Goal: Information Seeking & Learning: Find specific page/section

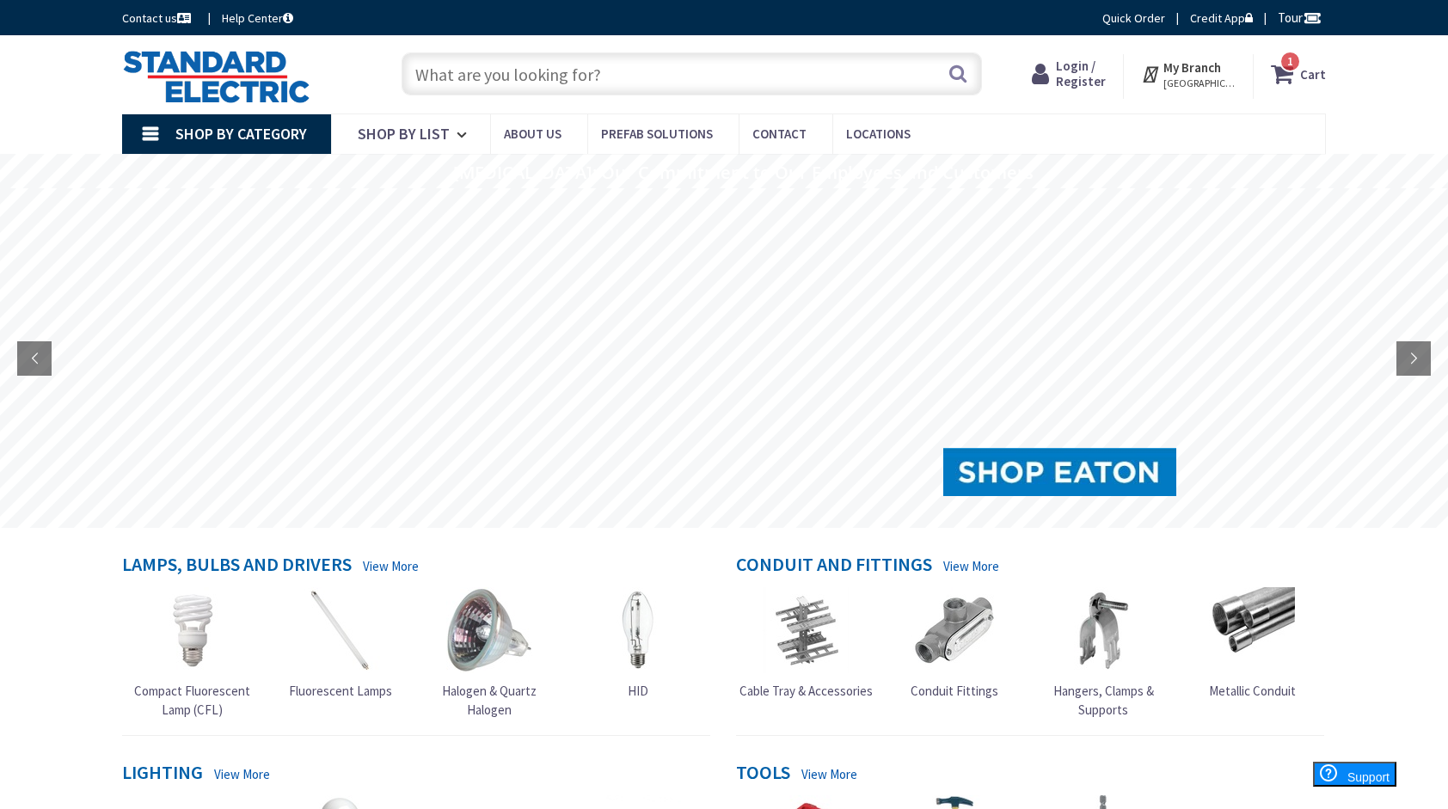
click at [717, 64] on input "text" at bounding box center [692, 73] width 581 height 43
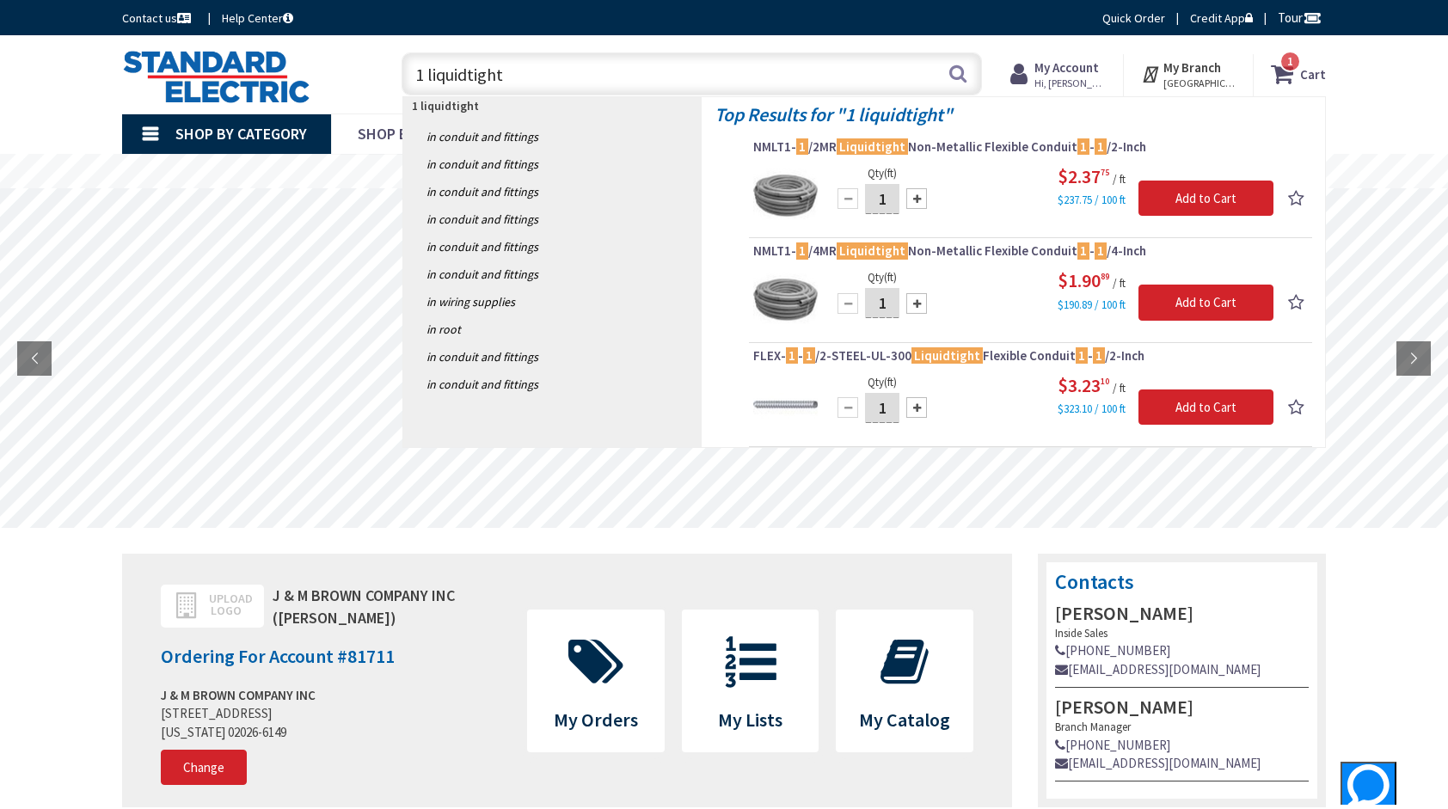
click at [426, 73] on input "1 liquidtight" at bounding box center [692, 73] width 581 height 43
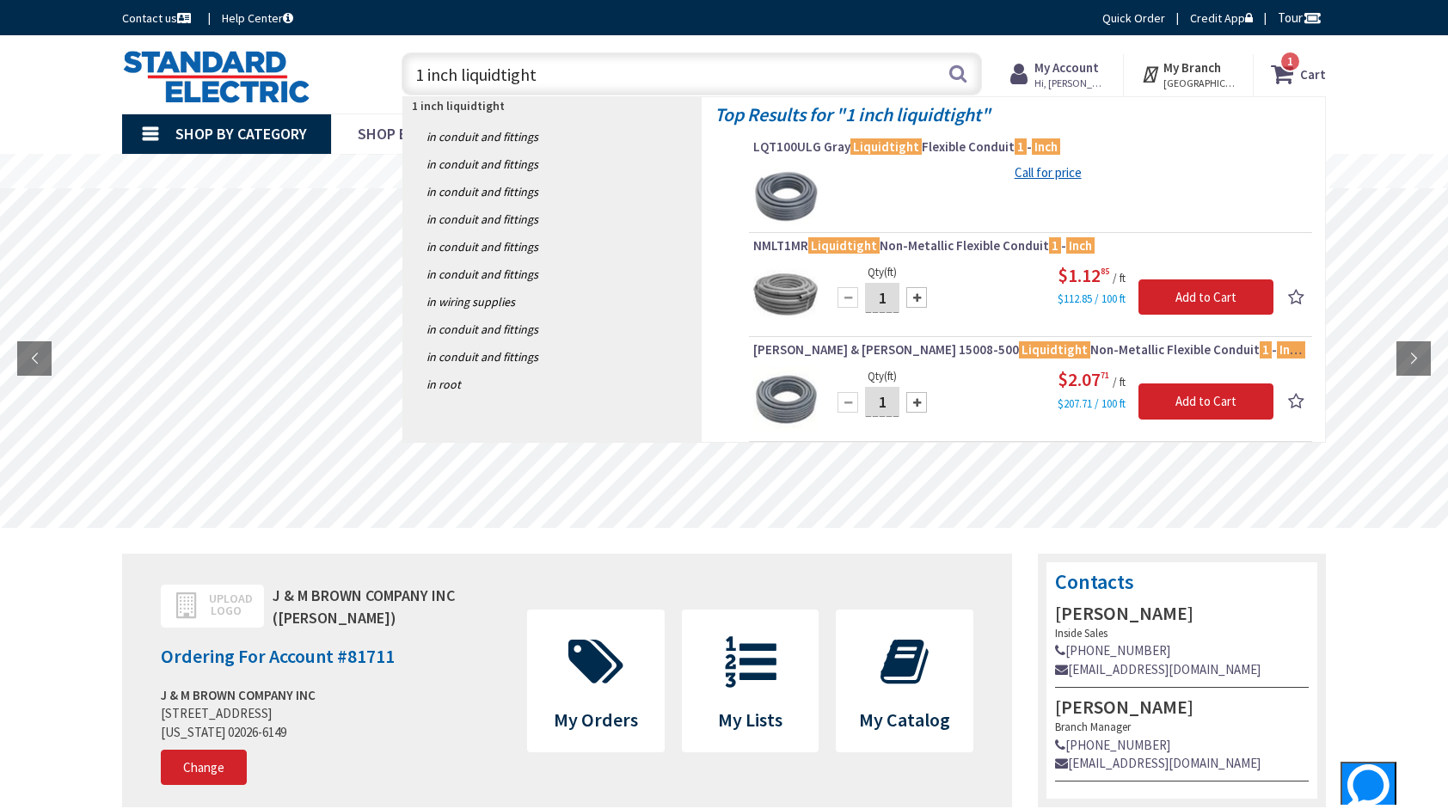
click at [553, 79] on input "1 inch liquidtight" at bounding box center [692, 73] width 581 height 43
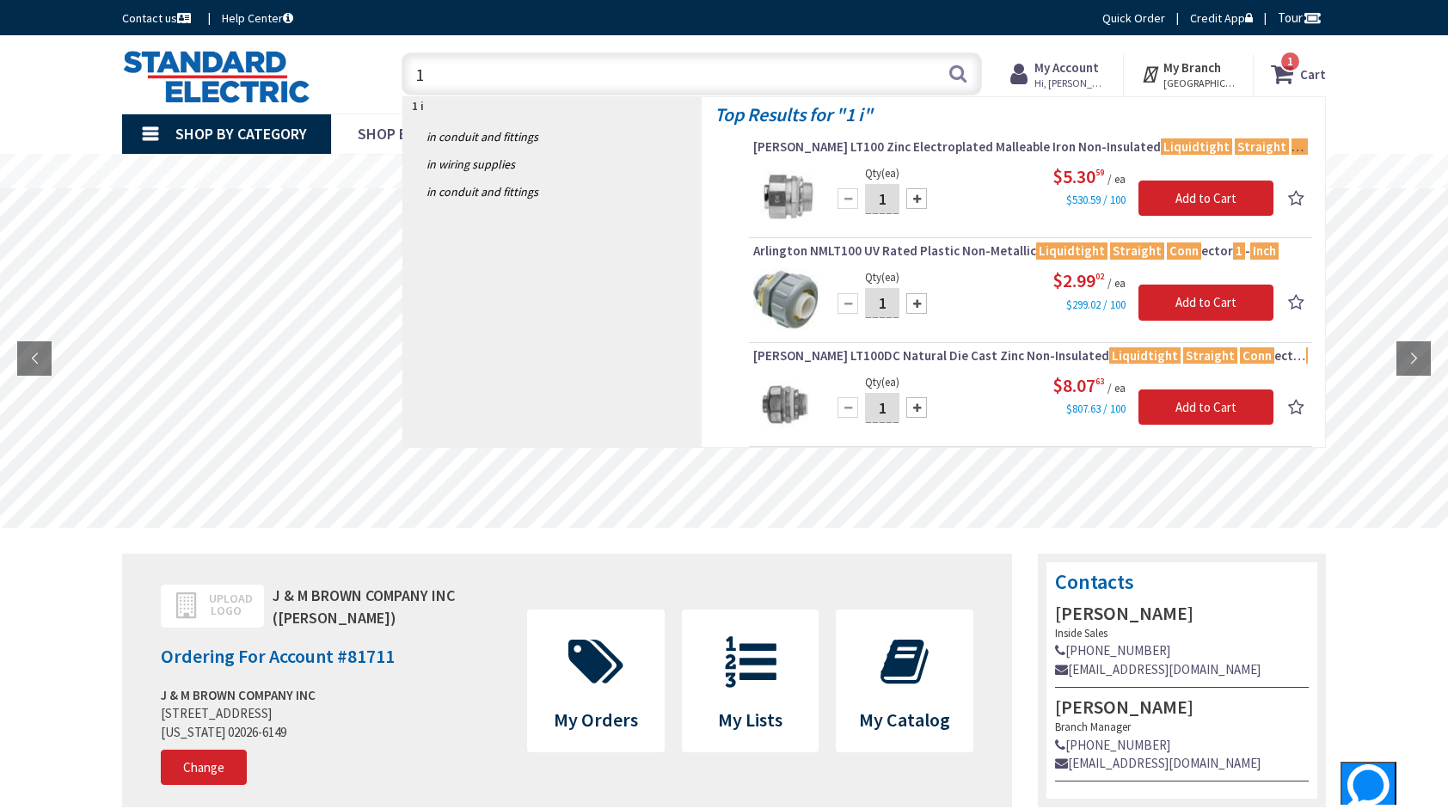
type input "1"
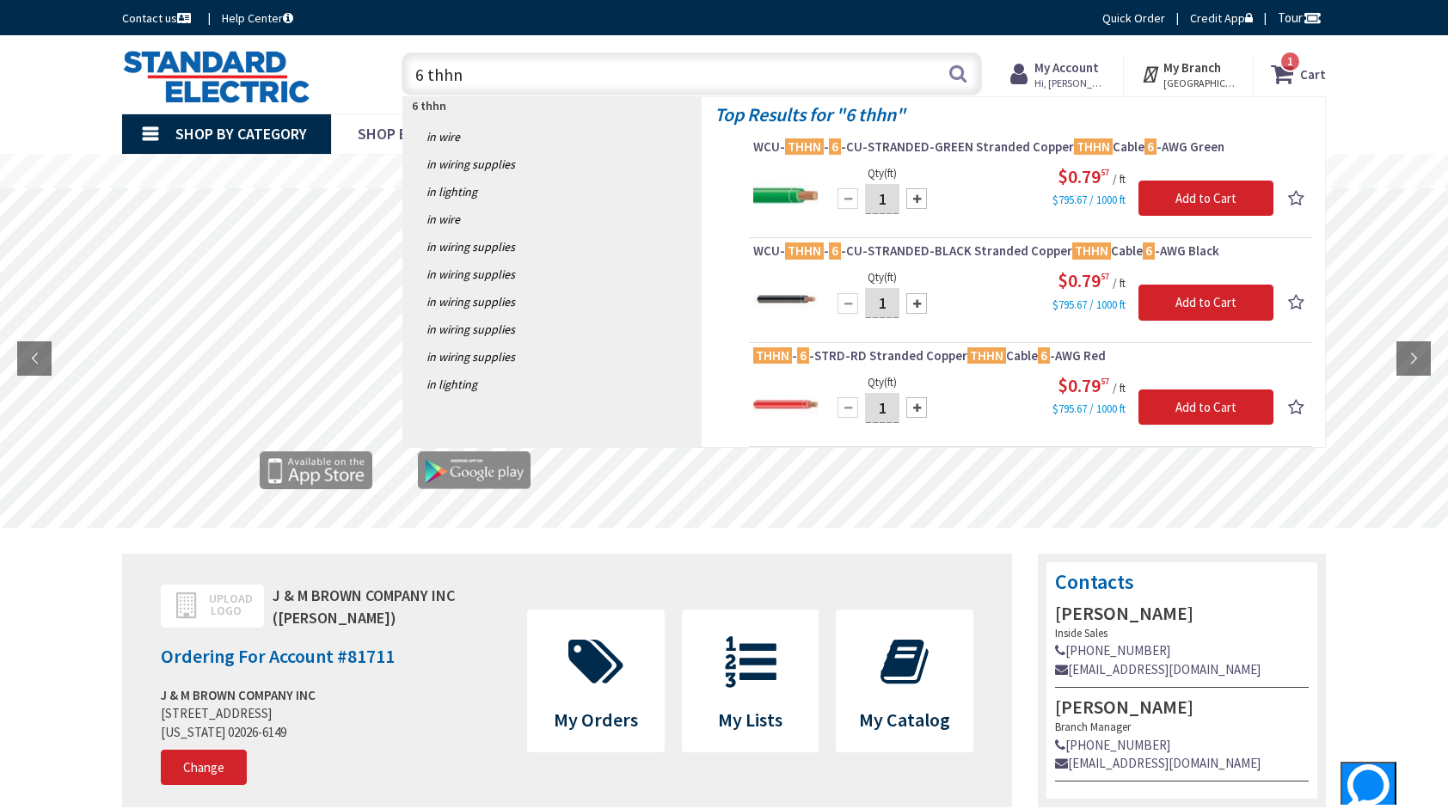
click at [426, 69] on input "6 thhn" at bounding box center [692, 73] width 581 height 43
type input "8 thhn"
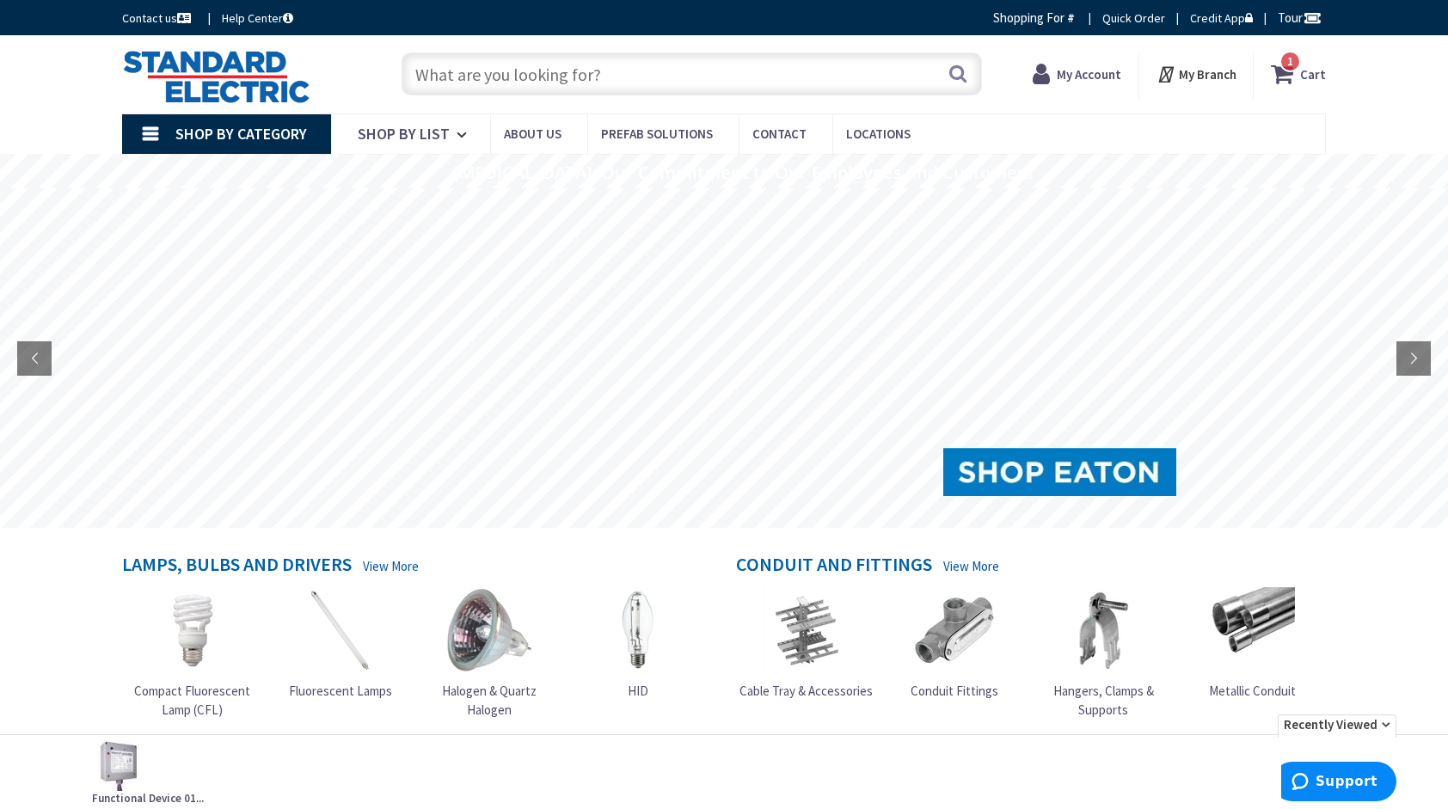
click at [658, 62] on input "text" at bounding box center [692, 73] width 581 height 43
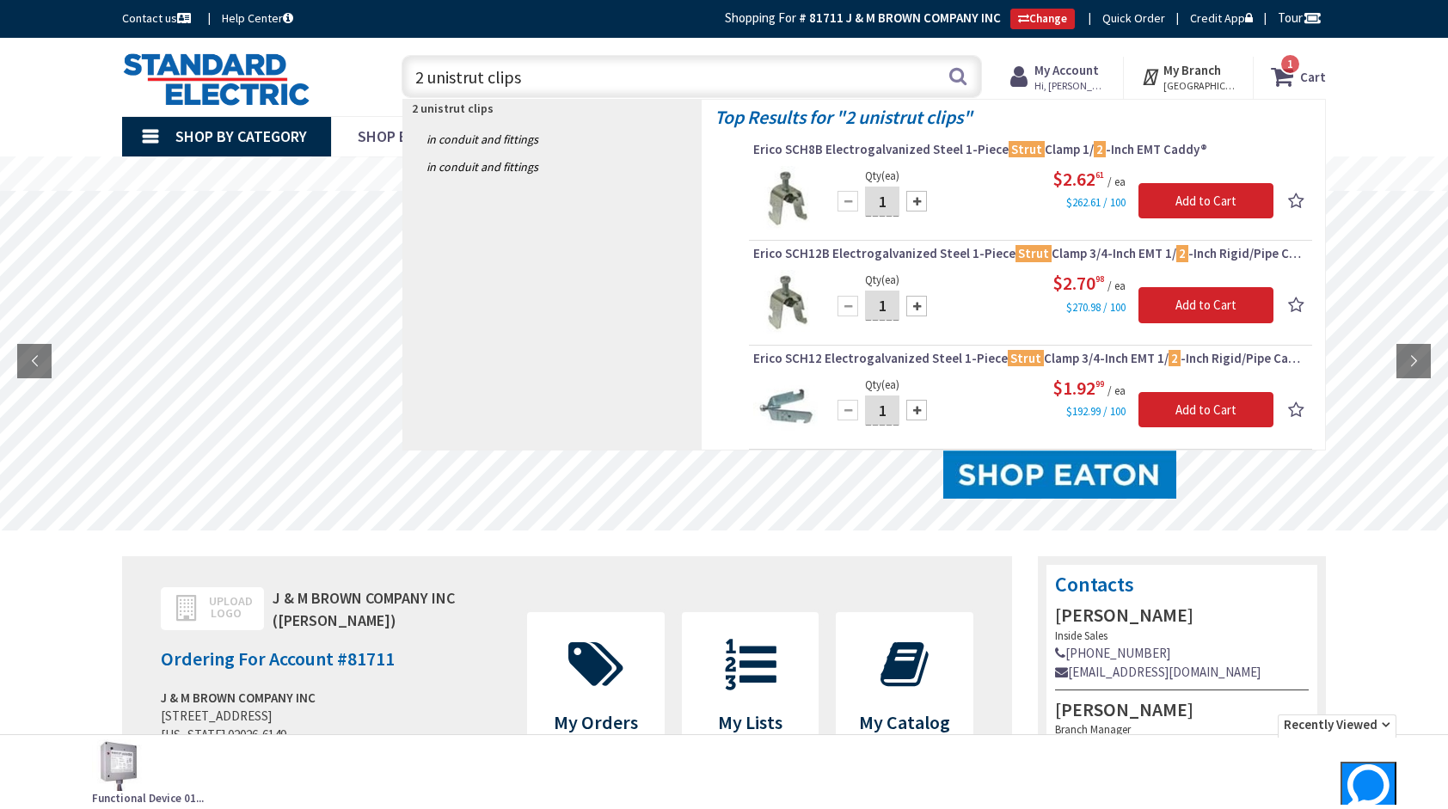
click at [658, 62] on input "2 unistrut clips" at bounding box center [692, 76] width 581 height 43
click at [423, 74] on input "2 unistrut clips" at bounding box center [692, 76] width 581 height 43
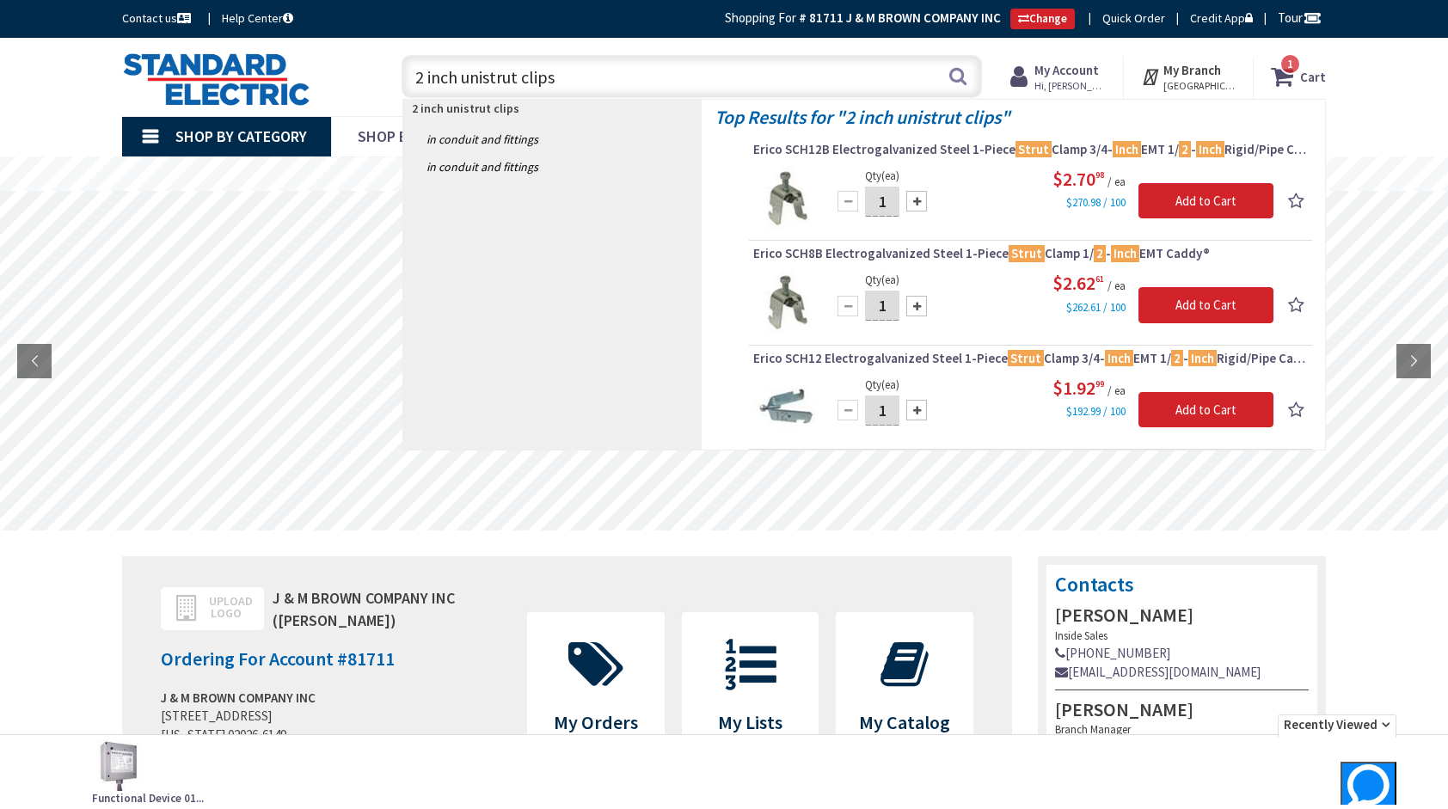
click at [483, 72] on input "2 inch unistrut clips" at bounding box center [692, 76] width 581 height 43
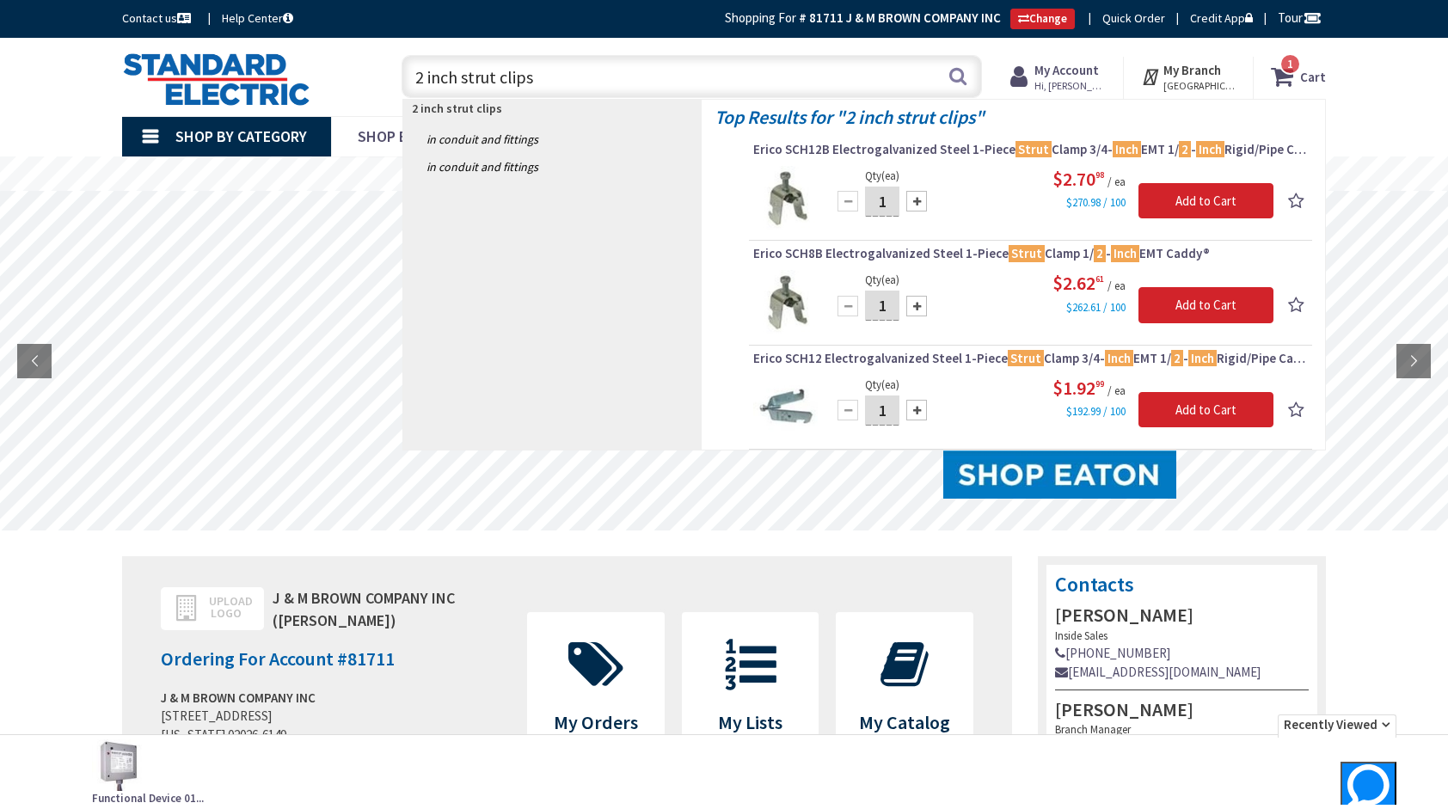
click at [545, 76] on input "2 inch strut clips" at bounding box center [692, 76] width 581 height 43
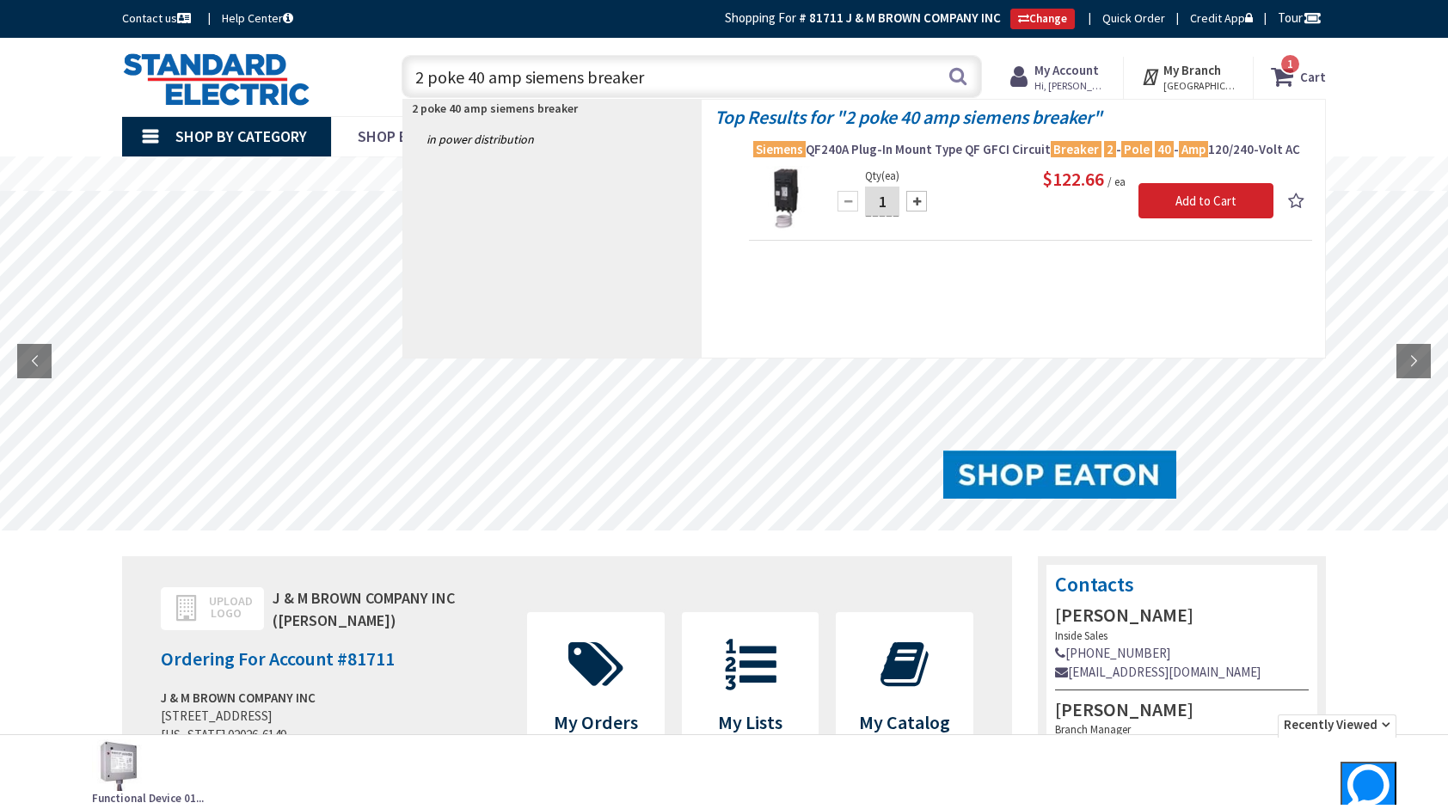
click at [545, 76] on input "2 poke 40 amp siemens breaker" at bounding box center [692, 76] width 581 height 43
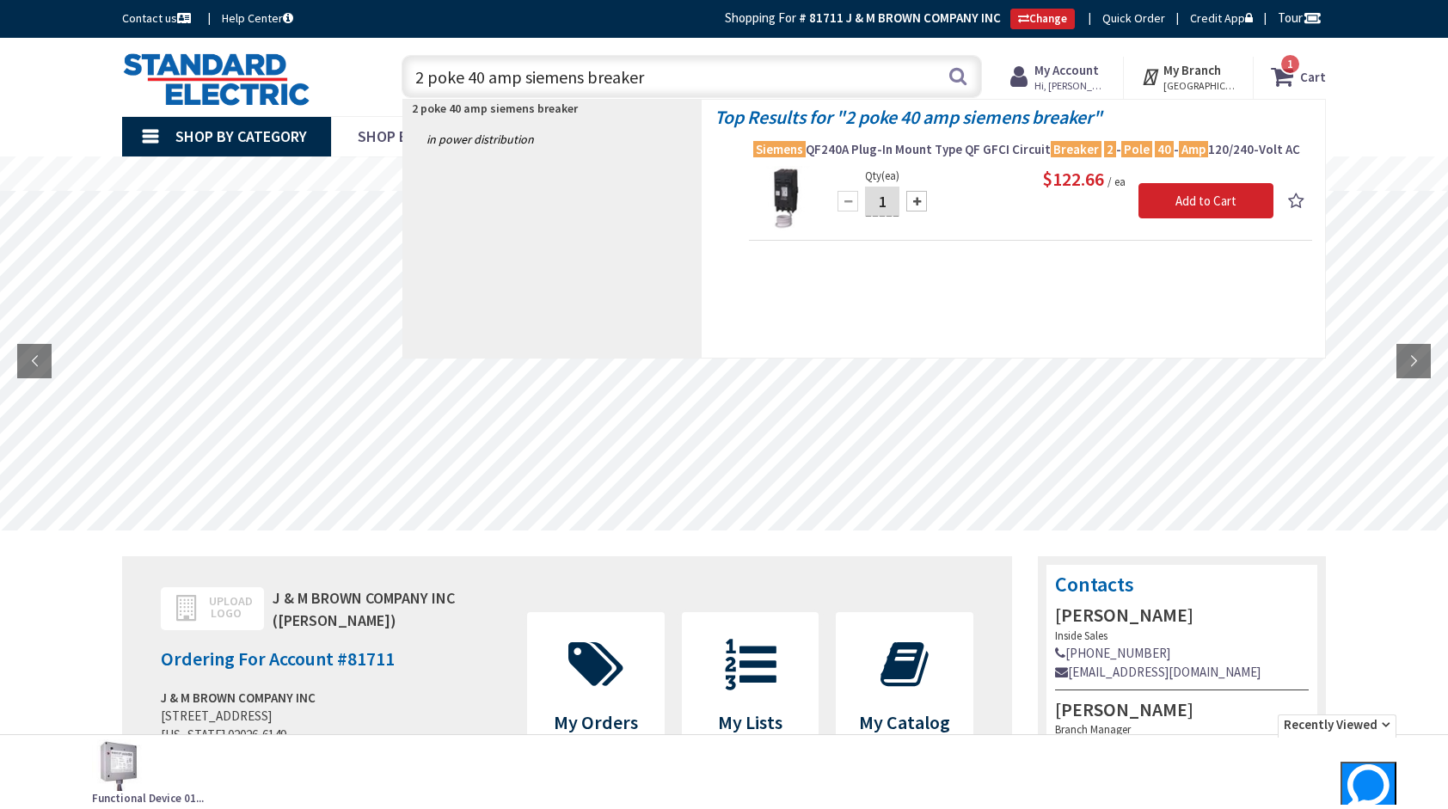
click at [673, 69] on input "2 poke 40 amp siemens breaker" at bounding box center [692, 76] width 581 height 43
type input "2"
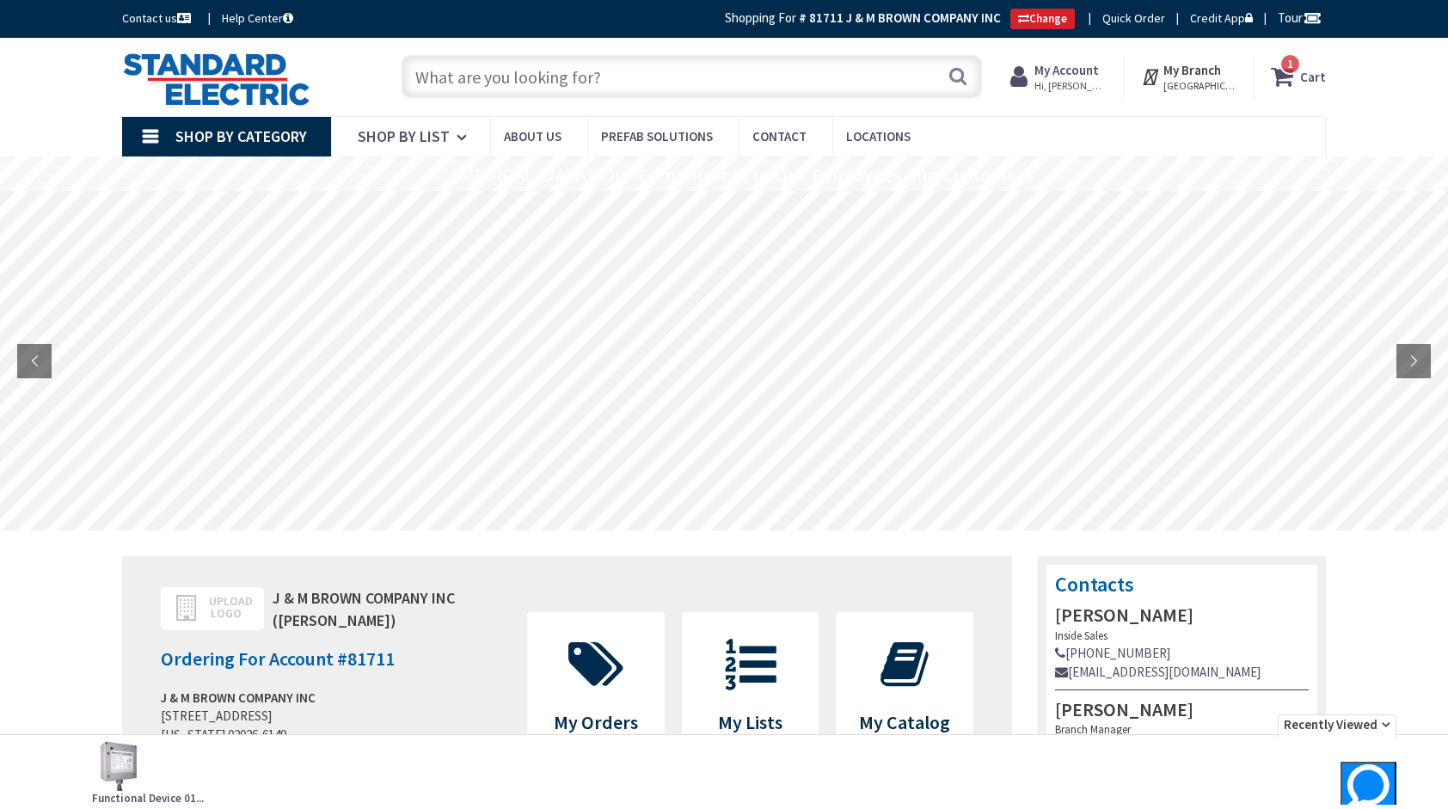
type input "v"
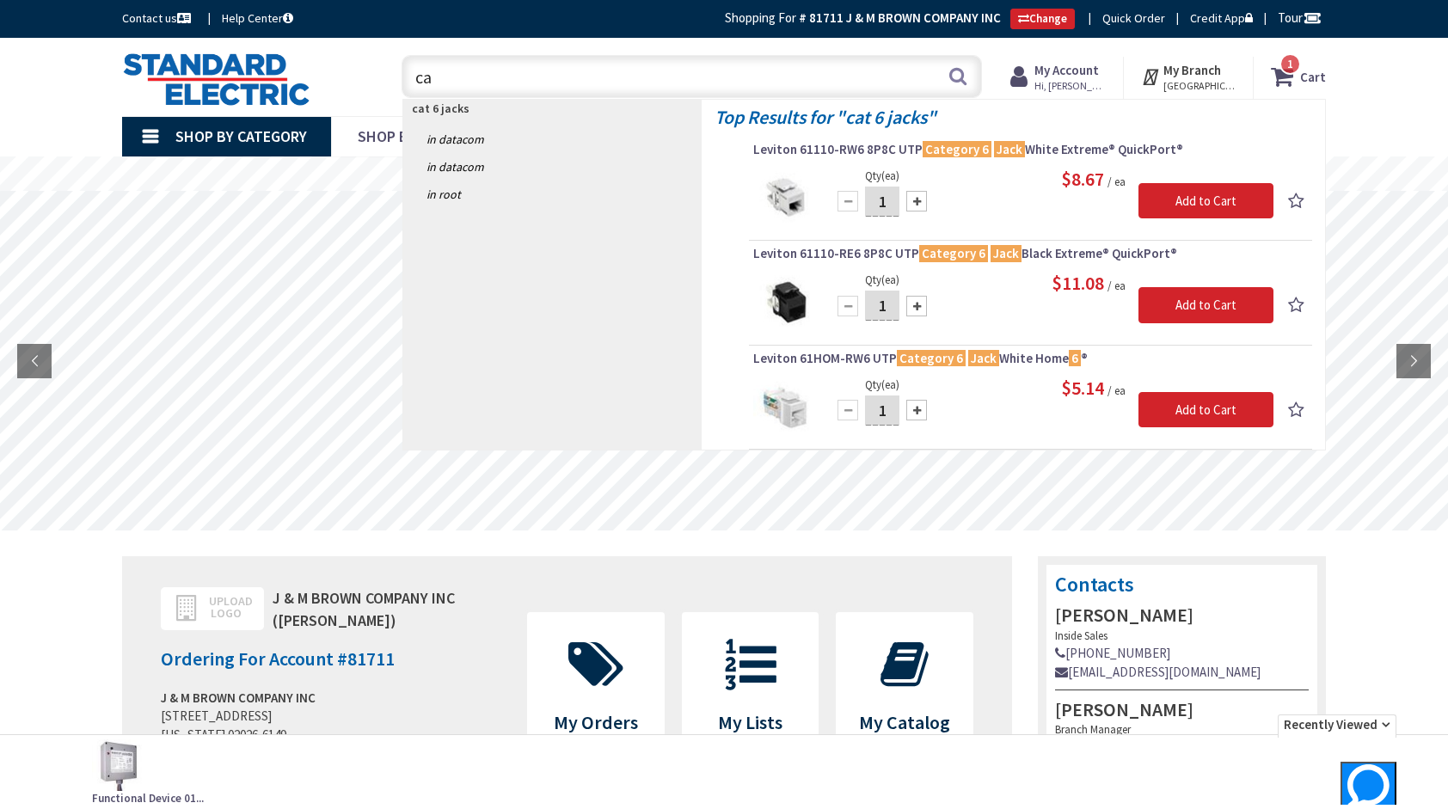
type input "c"
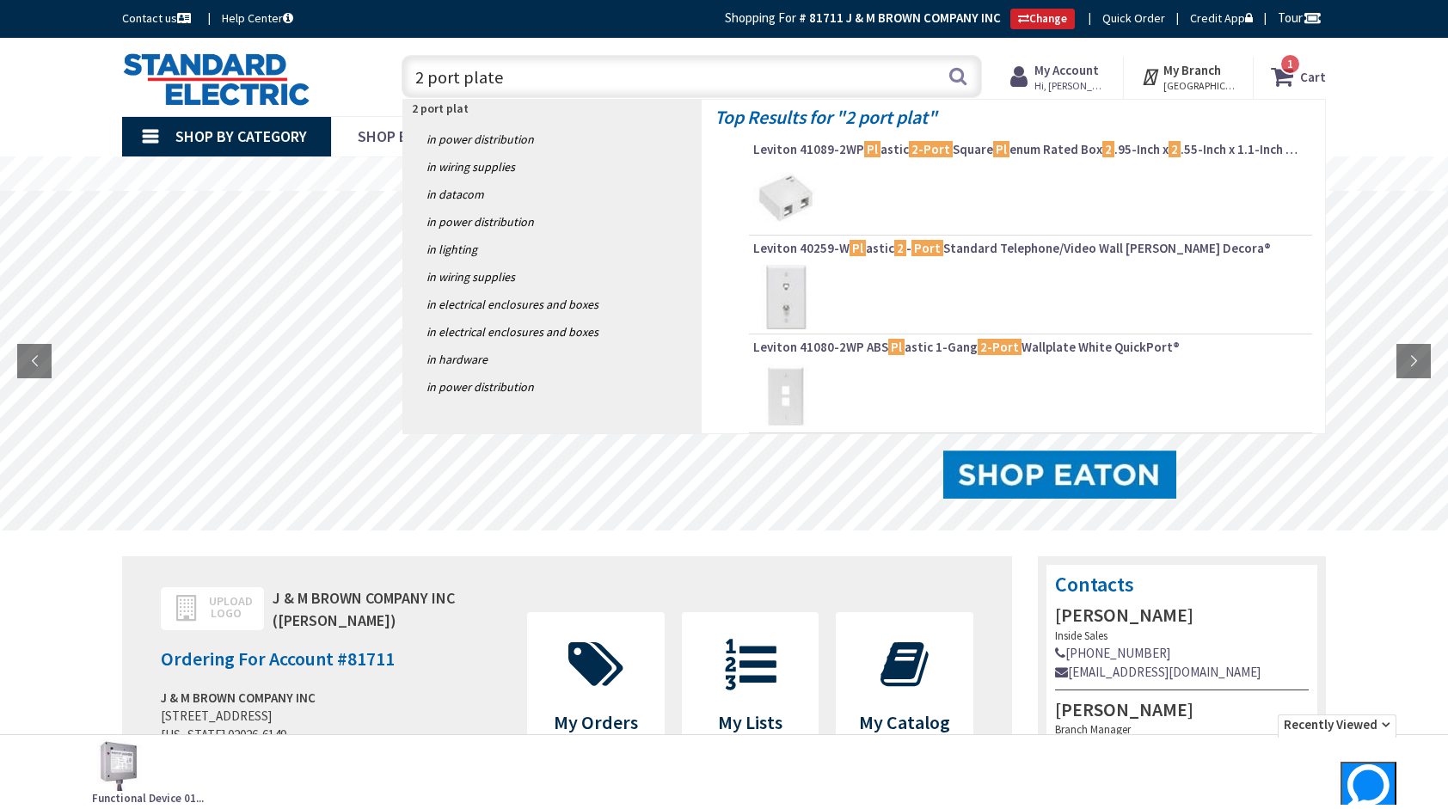
type input "2 port plates"
